Goal: Task Accomplishment & Management: Use online tool/utility

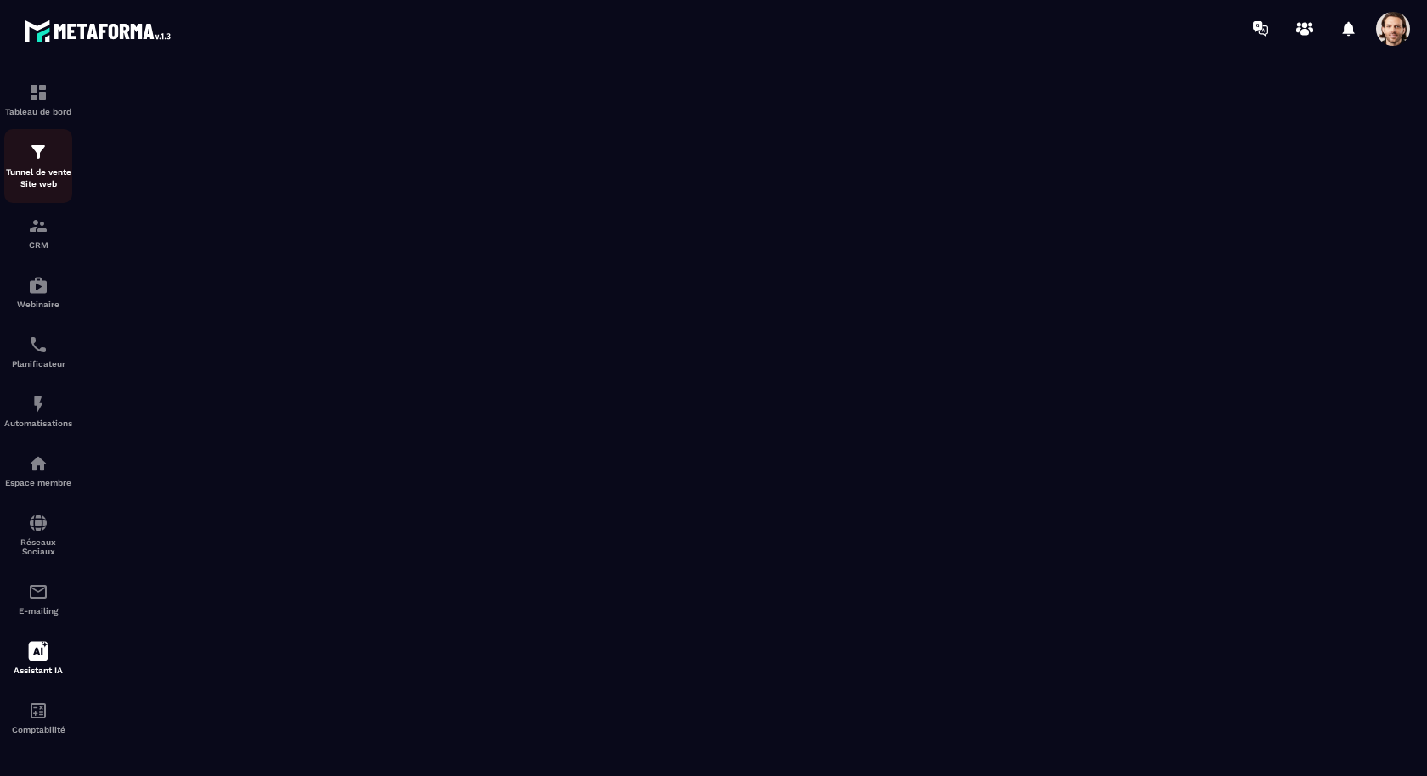
click at [46, 178] on p "Tunnel de vente Site web" at bounding box center [38, 178] width 68 height 24
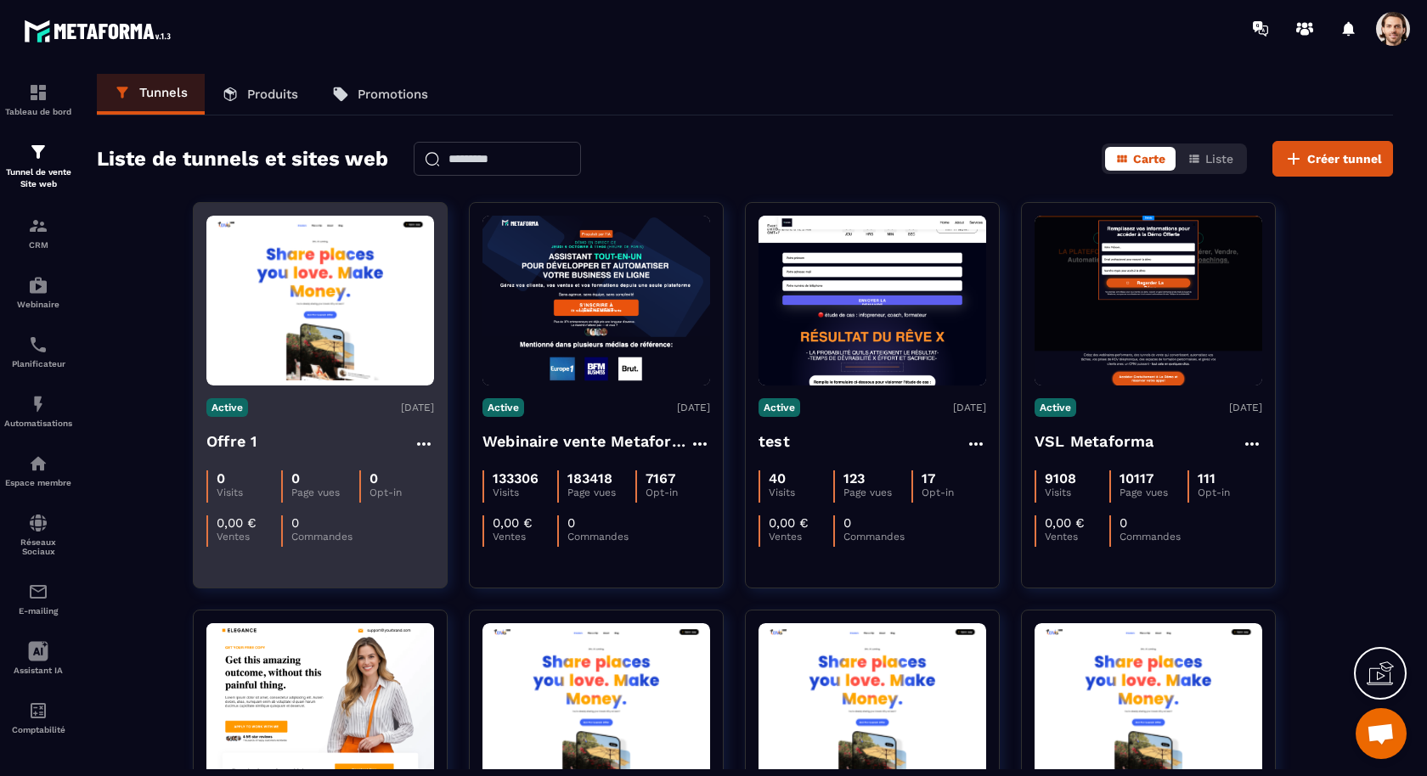
click at [248, 442] on h4 "Offre 1" at bounding box center [231, 442] width 50 height 24
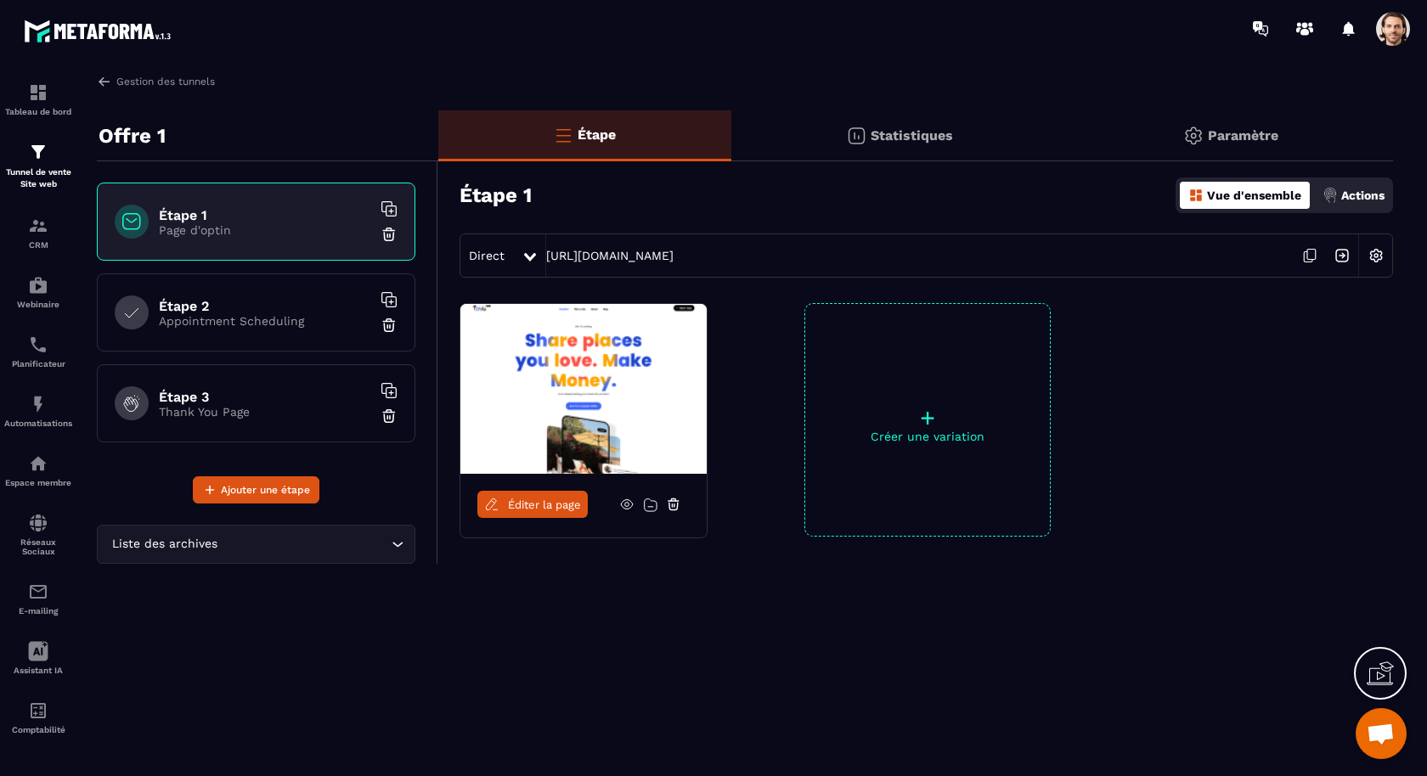
click at [543, 502] on span "Éditer la page" at bounding box center [544, 504] width 73 height 13
